Goal: Information Seeking & Learning: Understand process/instructions

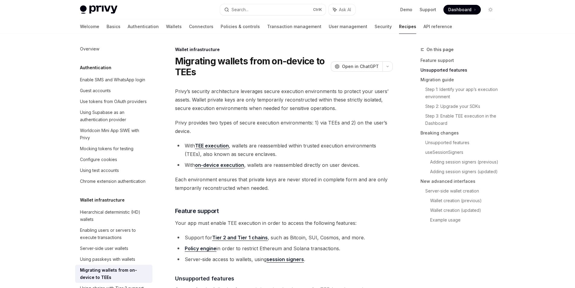
scroll to position [272, 0]
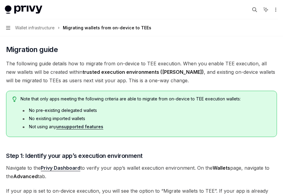
type textarea "*"
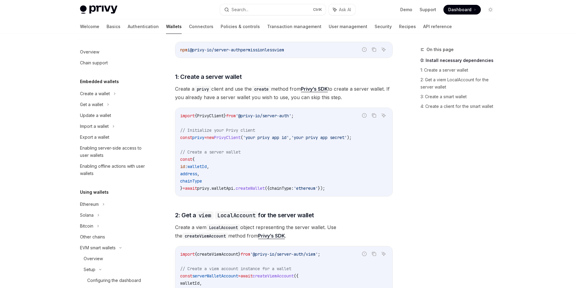
scroll to position [321, 0]
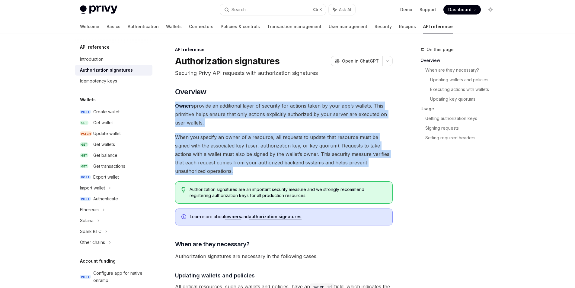
drag, startPoint x: 215, startPoint y: 170, endPoint x: 175, endPoint y: 107, distance: 75.1
copy div "Owners provide an additional layer of security for actions taken by your app’s …"
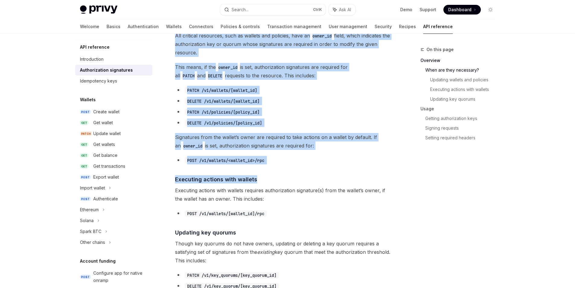
scroll to position [272, 0]
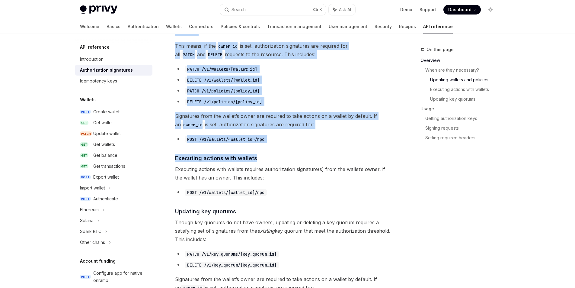
drag, startPoint x: 166, startPoint y: 80, endPoint x: 315, endPoint y: 126, distance: 155.4
copy div "When are they necessary? Authorization signatures are necessary in the followin…"
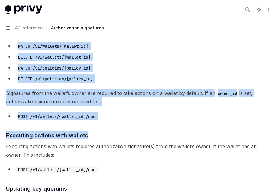
type textarea "*"
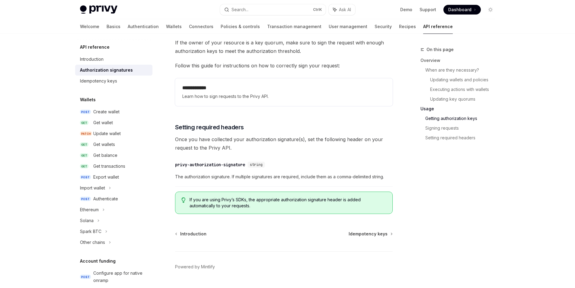
scroll to position [966, 0]
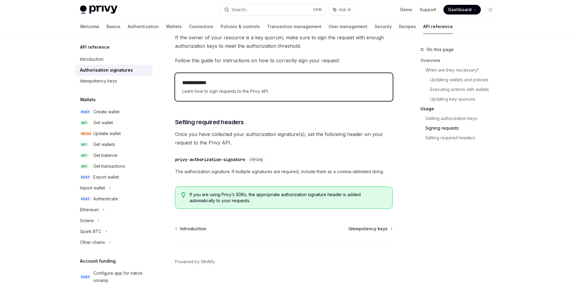
click at [286, 91] on span "Learn how to sign requests to the Privy API." at bounding box center [283, 91] width 203 height 7
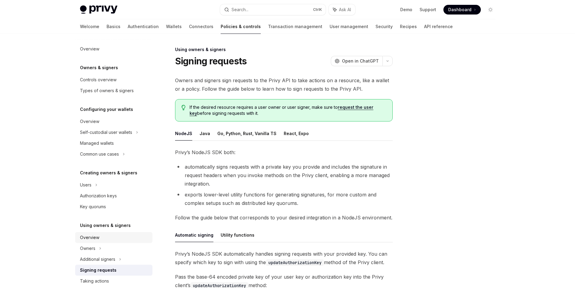
click at [122, 237] on div "Overview" at bounding box center [114, 237] width 69 height 7
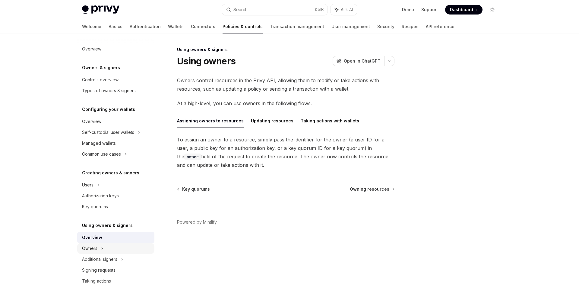
click at [138, 244] on div "Owners" at bounding box center [115, 248] width 77 height 11
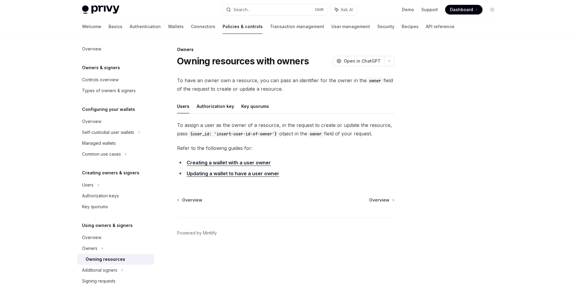
click at [258, 177] on li "Updating a wallet to have a user owner" at bounding box center [286, 173] width 218 height 8
click at [258, 175] on link "Updating a wallet to have a user owner" at bounding box center [233, 173] width 93 height 6
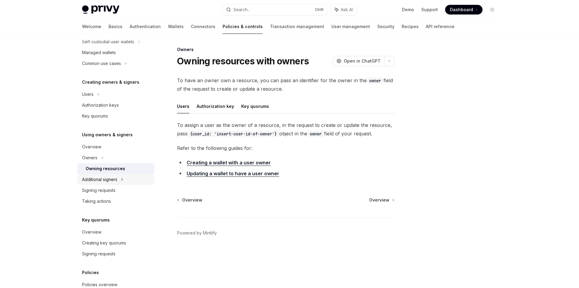
click at [131, 179] on div "Additional signers" at bounding box center [115, 179] width 77 height 11
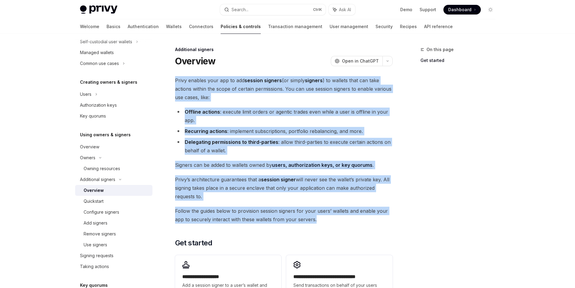
drag, startPoint x: 329, startPoint y: 222, endPoint x: 171, endPoint y: 77, distance: 214.2
click at [171, 77] on div "**********" at bounding box center [227, 223] width 333 height 355
copy div "Privy enables your app to add session signers (or simply signers ) to wallets t…"
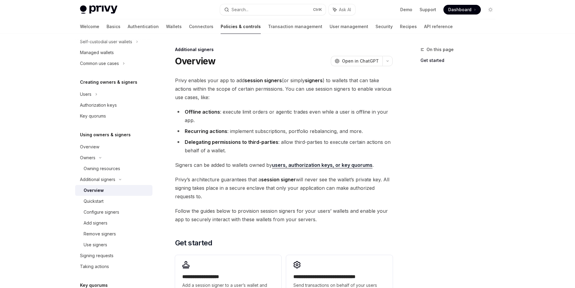
click at [435, 150] on div "On this page Get started" at bounding box center [454, 167] width 92 height 242
click at [344, 164] on link "users, authorization keys, or key quorums" at bounding box center [322, 165] width 100 height 6
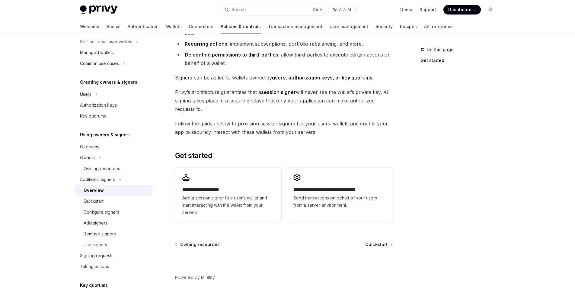
scroll to position [91, 0]
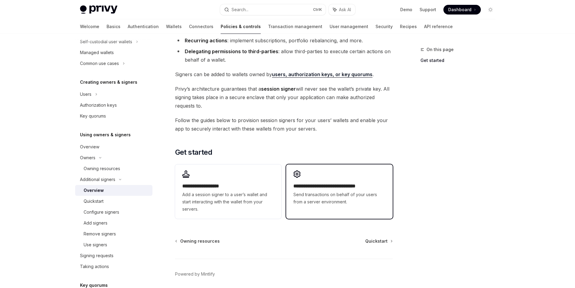
click at [343, 171] on div "**********" at bounding box center [339, 187] width 106 height 47
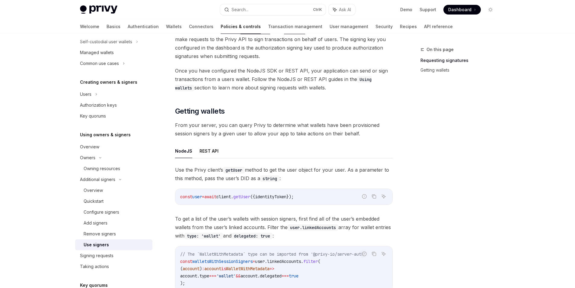
scroll to position [121, 0]
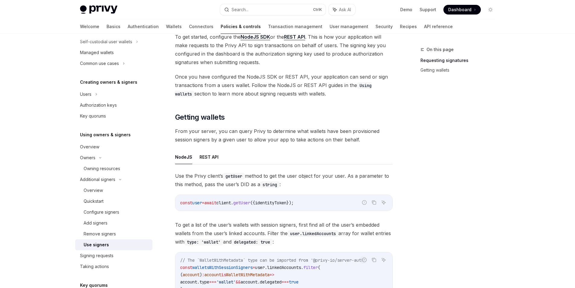
type textarea "*"
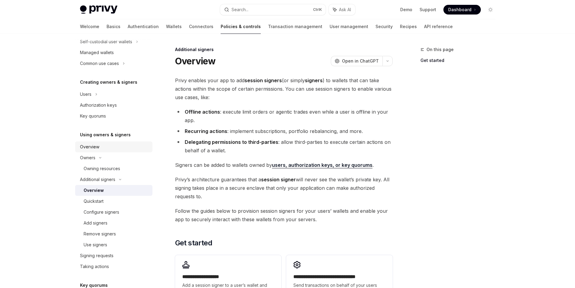
click at [115, 151] on link "Overview" at bounding box center [113, 146] width 77 height 11
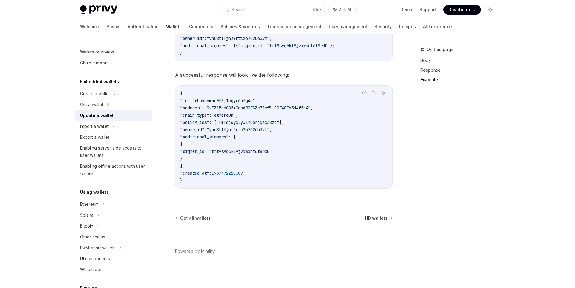
type textarea "*"
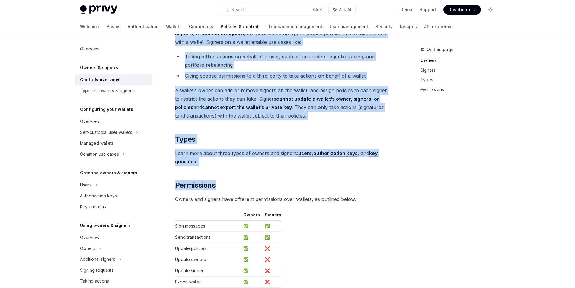
scroll to position [392, 0]
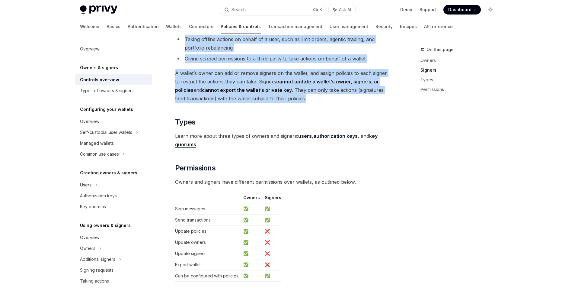
drag, startPoint x: 174, startPoint y: 79, endPoint x: 331, endPoint y: 99, distance: 159.1
click at [331, 99] on div "Owners & signers Overview OpenAI Open in ChatGPT OpenAI Open in ChatGPT Privy r…" at bounding box center [227, 12] width 333 height 717
copy div "Lorem ipsumdolo, sita co adipisc eli seddoeiu, tem incididunt ut laboree do m a…"
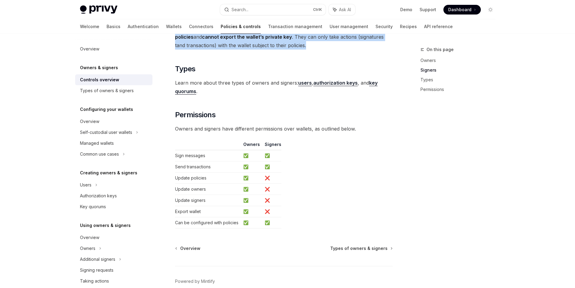
scroll to position [476, 0]
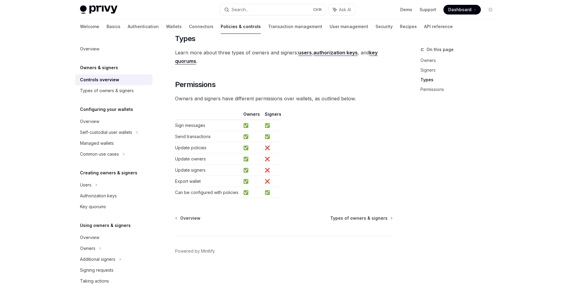
click at [365, 222] on div "Overview Types of owners & signers Powered by [PERSON_NAME]" at bounding box center [284, 251] width 218 height 73
click at [366, 219] on span "Types of owners & signers" at bounding box center [358, 218] width 57 height 6
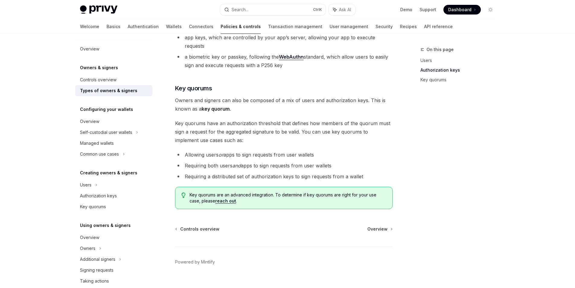
scroll to position [206, 0]
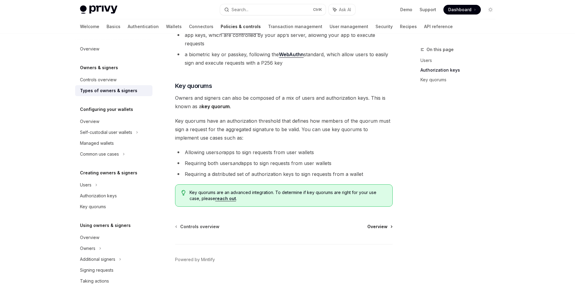
click at [373, 223] on span "Overview" at bounding box center [377, 226] width 20 height 6
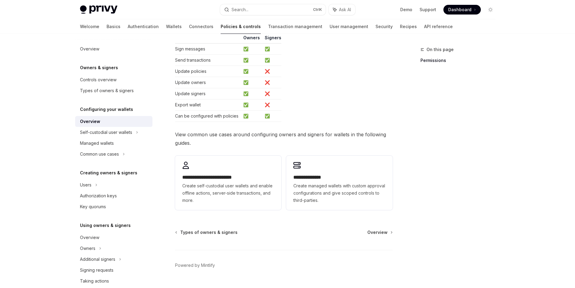
scroll to position [121, 0]
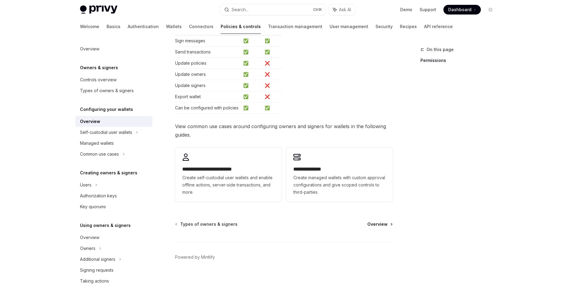
click at [374, 221] on span "Overview" at bounding box center [377, 224] width 20 height 6
type textarea "*"
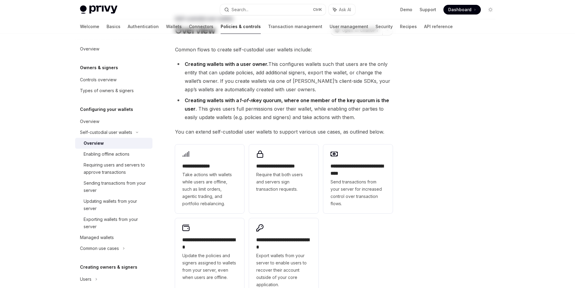
scroll to position [60, 0]
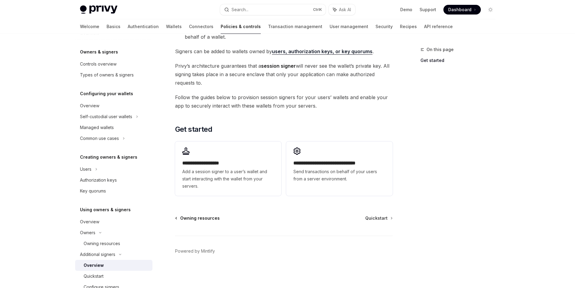
scroll to position [30, 0]
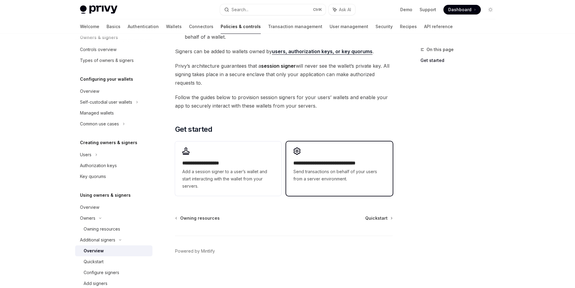
click at [331, 181] on span "Send transactions on behalf of your users from a server environment." at bounding box center [339, 175] width 92 height 14
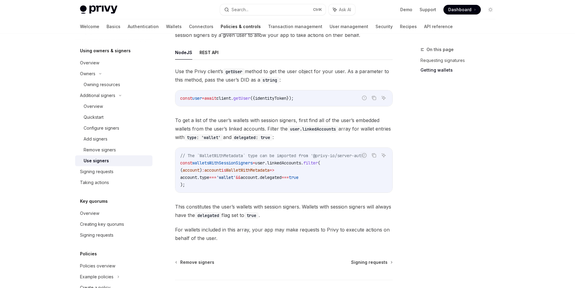
scroll to position [241, 0]
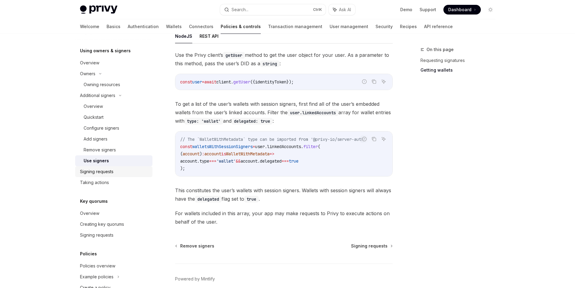
click at [121, 174] on div "Signing requests" at bounding box center [114, 171] width 69 height 7
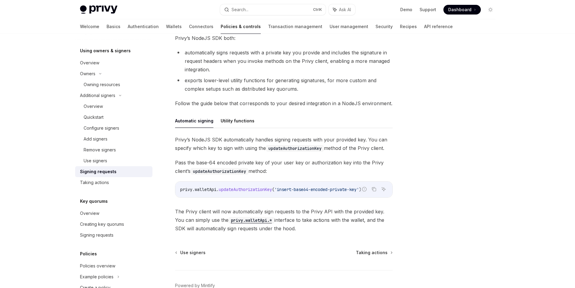
scroll to position [148, 0]
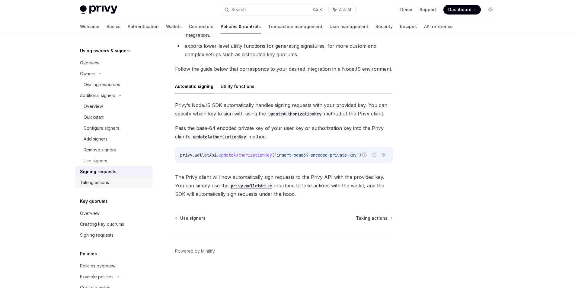
click at [125, 180] on div "Taking actions" at bounding box center [114, 182] width 69 height 7
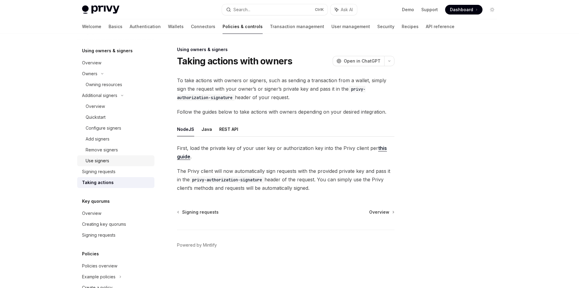
click at [117, 156] on link "Use signers" at bounding box center [115, 160] width 77 height 11
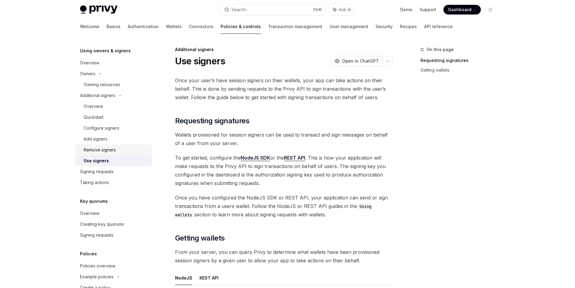
click at [119, 151] on div "Remove signers" at bounding box center [116, 149] width 65 height 7
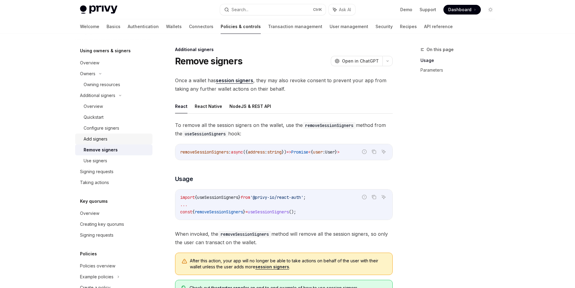
click at [122, 139] on div "Add signers" at bounding box center [116, 138] width 65 height 7
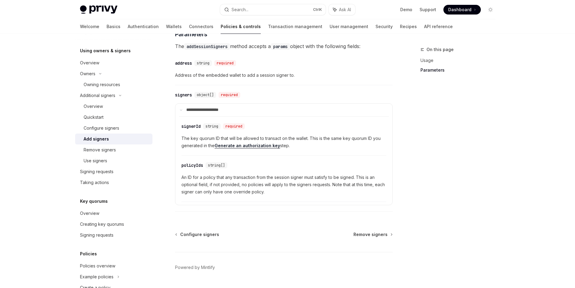
scroll to position [241, 0]
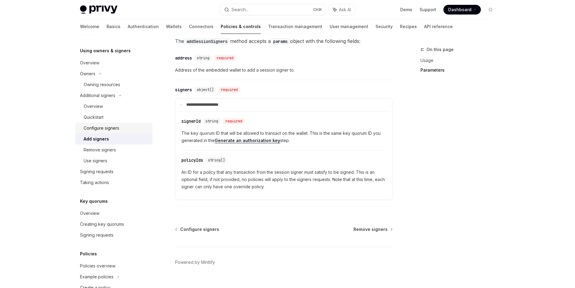
click at [129, 129] on div "Configure signers" at bounding box center [116, 127] width 65 height 7
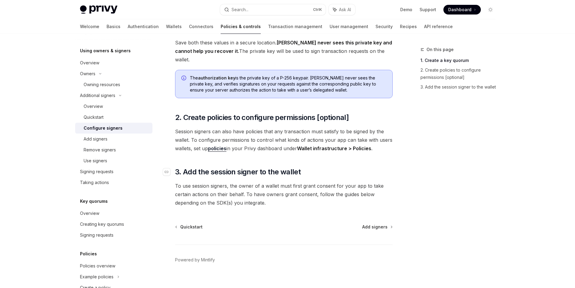
scroll to position [153, 0]
click at [132, 113] on div "Quickstart" at bounding box center [116, 116] width 65 height 7
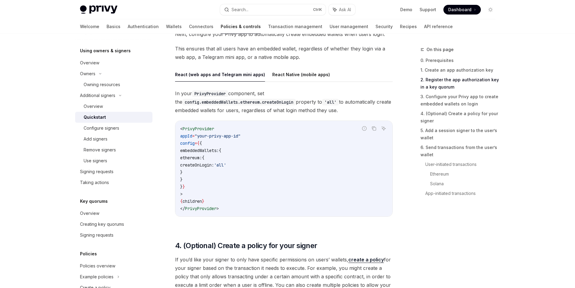
scroll to position [543, 0]
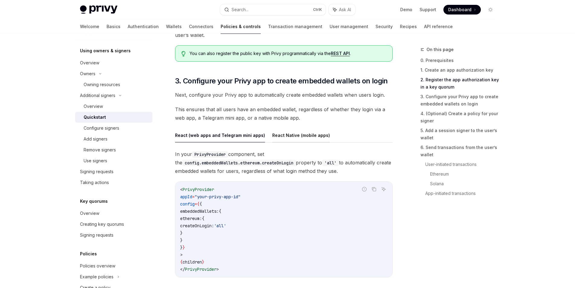
click at [306, 134] on button "React Native (mobile apps)" at bounding box center [301, 135] width 58 height 14
type textarea "*"
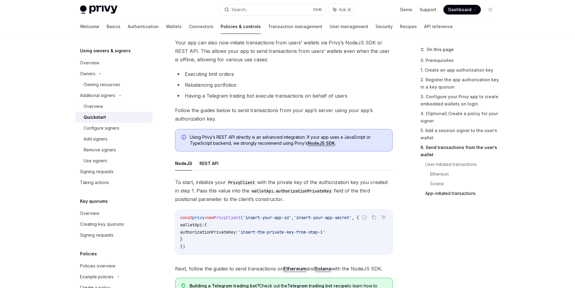
scroll to position [1479, 0]
